Goal: Information Seeking & Learning: Learn about a topic

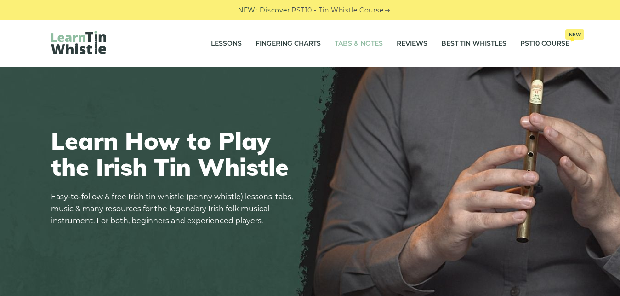
click at [343, 44] on link "Tabs & Notes" at bounding box center [359, 43] width 48 height 23
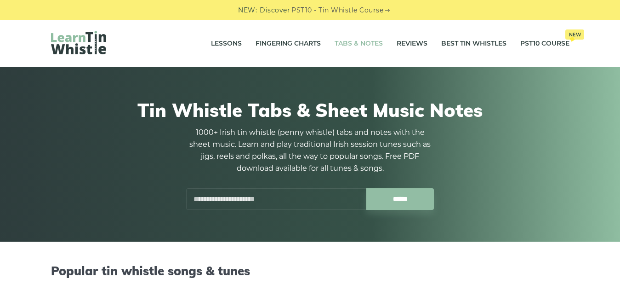
click at [266, 194] on input "text" at bounding box center [276, 199] width 180 height 22
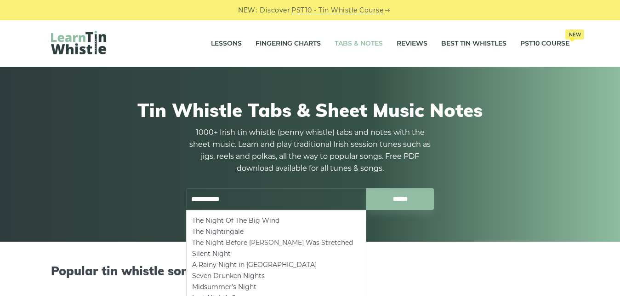
click at [263, 243] on li "The Night Before Larry Was Stretched" at bounding box center [276, 242] width 168 height 11
type input "**********"
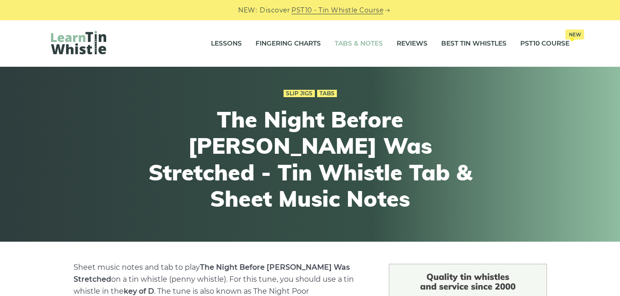
click at [348, 37] on link "Tabs & Notes" at bounding box center [359, 43] width 48 height 23
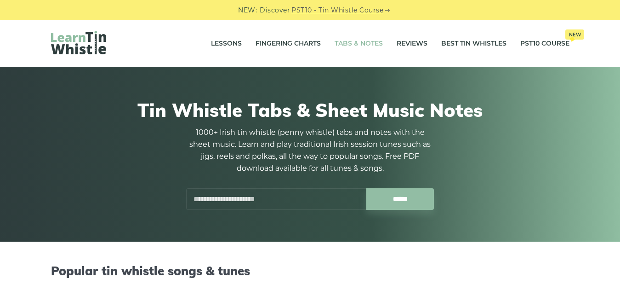
click at [264, 198] on input "text" at bounding box center [276, 199] width 180 height 22
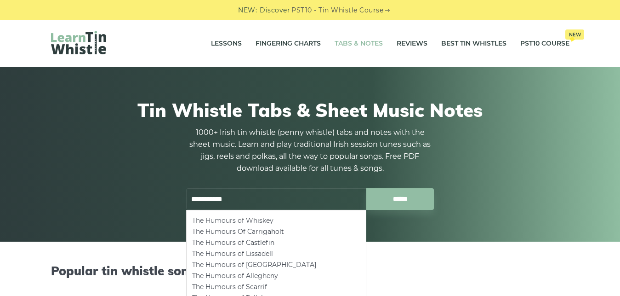
click at [262, 217] on li "The Humours of Whiskey" at bounding box center [276, 220] width 168 height 11
type input "**********"
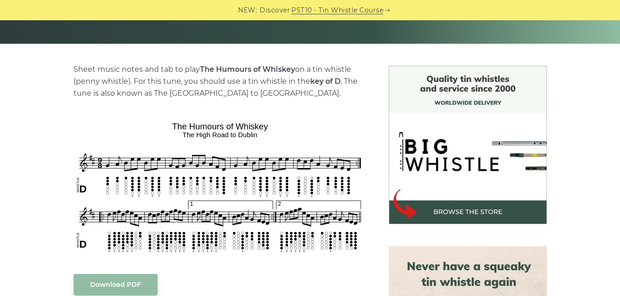
scroll to position [188, 0]
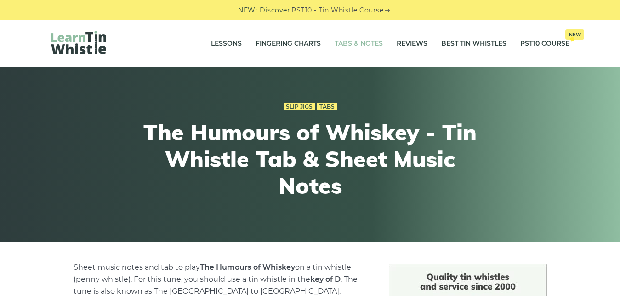
click at [356, 44] on link "Tabs & Notes" at bounding box center [359, 43] width 48 height 23
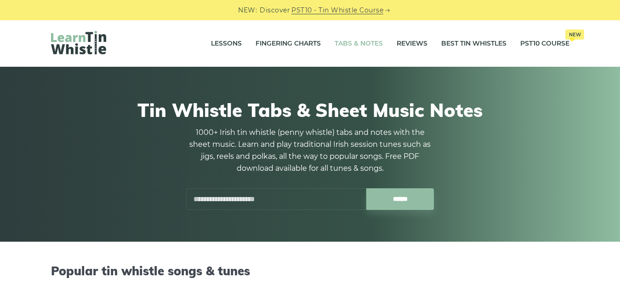
scroll to position [94, 0]
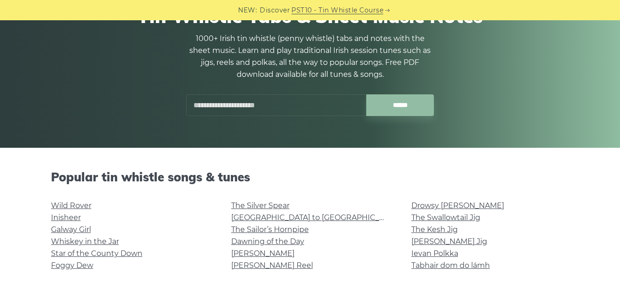
click at [272, 108] on input "text" at bounding box center [276, 105] width 180 height 22
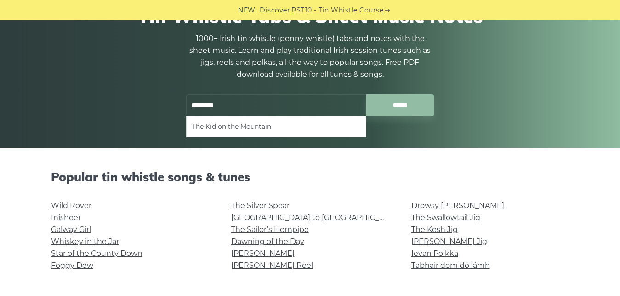
click at [252, 126] on li "The Kid on the Mountain" at bounding box center [276, 126] width 168 height 11
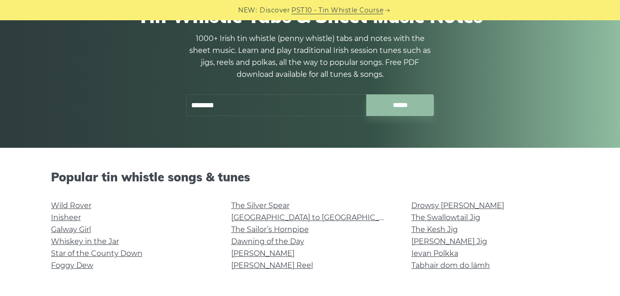
type input "**********"
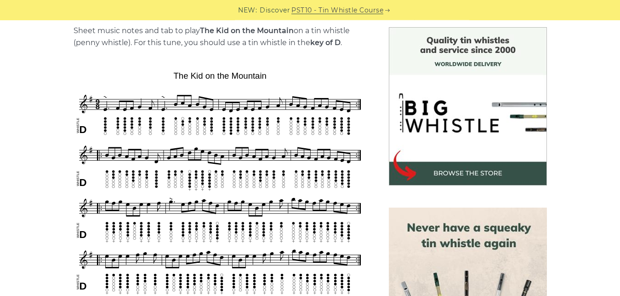
scroll to position [234, 0]
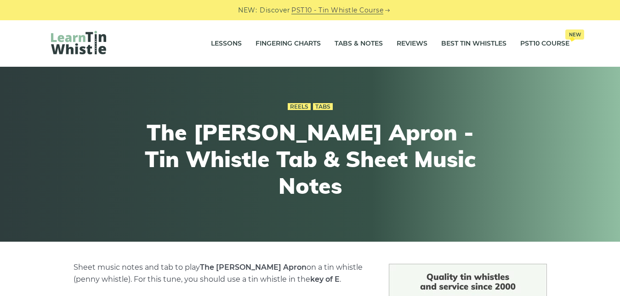
scroll to position [328, 0]
